Goal: Task Accomplishment & Management: Use online tool/utility

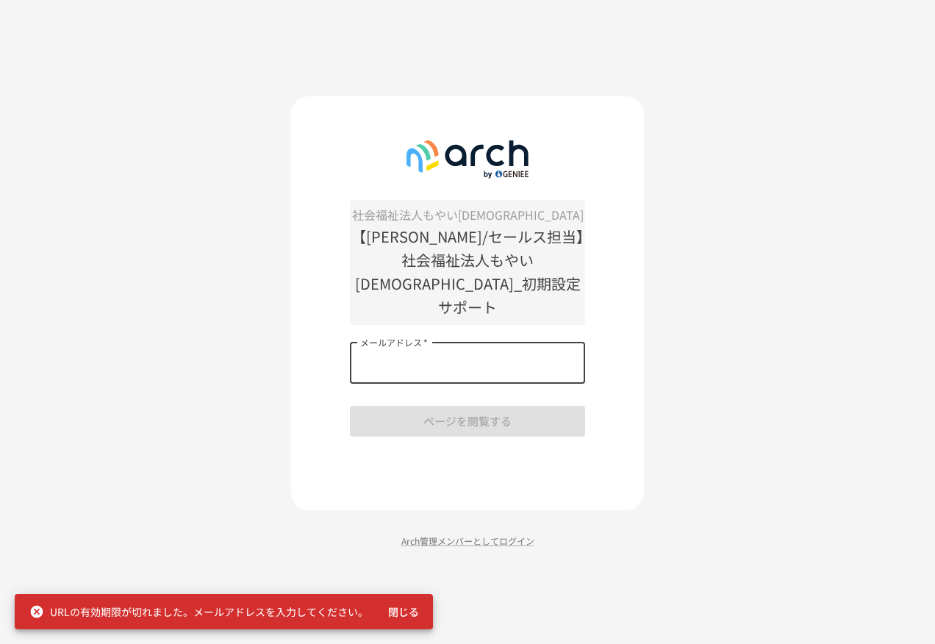
click at [548, 356] on input "メールアドレス   *" at bounding box center [467, 362] width 235 height 41
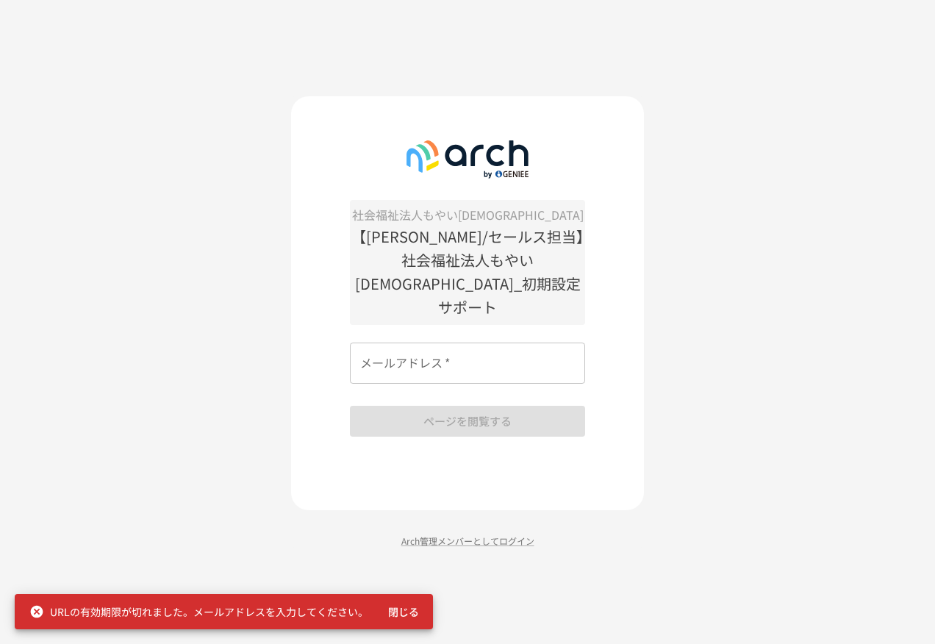
click at [462, 359] on input "メールアドレス   *" at bounding box center [467, 362] width 235 height 41
